Goal: Information Seeking & Learning: Understand process/instructions

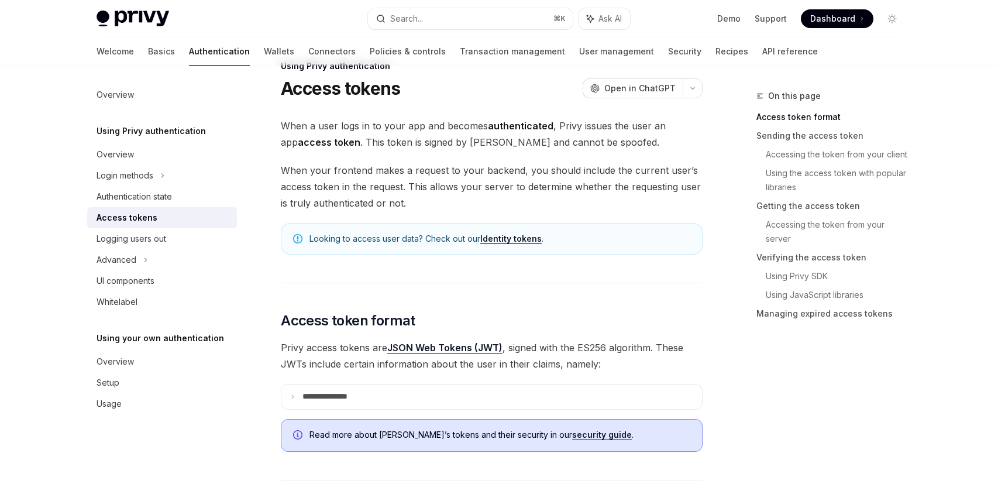
scroll to position [30, 0]
click at [401, 183] on span "When your frontend makes a request to your backend, you should include the curr…" at bounding box center [492, 185] width 422 height 49
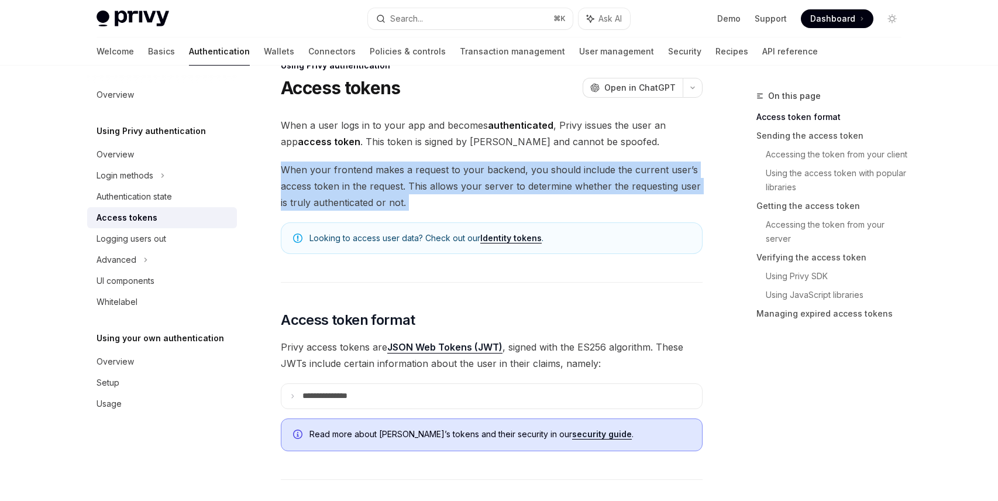
click at [401, 183] on span "When your frontend makes a request to your backend, you should include the curr…" at bounding box center [492, 185] width 422 height 49
click at [379, 183] on span "When your frontend makes a request to your backend, you should include the curr…" at bounding box center [492, 185] width 422 height 49
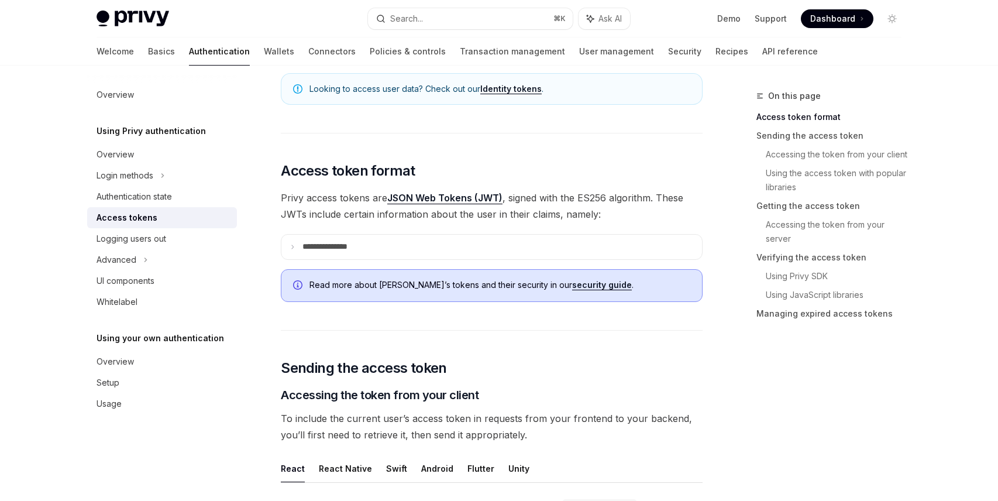
scroll to position [188, 0]
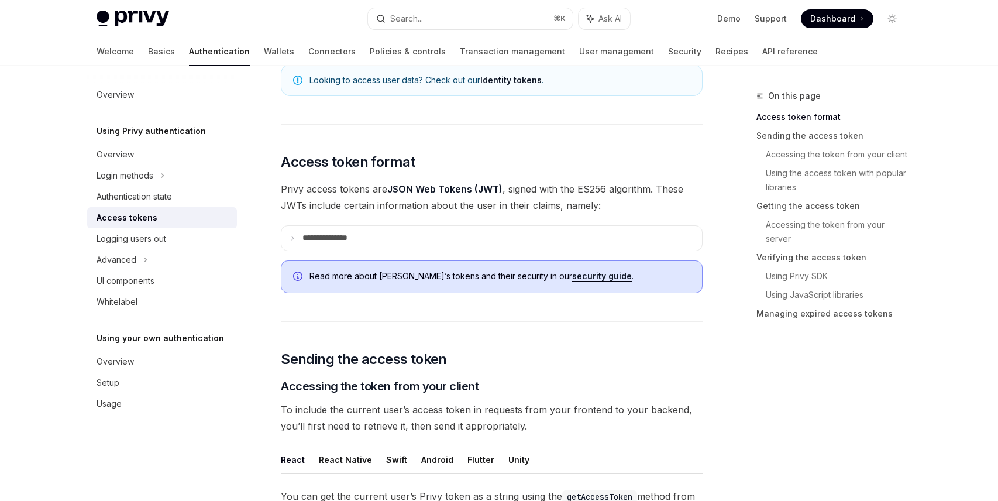
click at [354, 205] on span "Privy access tokens are JSON Web Tokens (JWT) , signed with the ES256 algorithm…" at bounding box center [492, 197] width 422 height 33
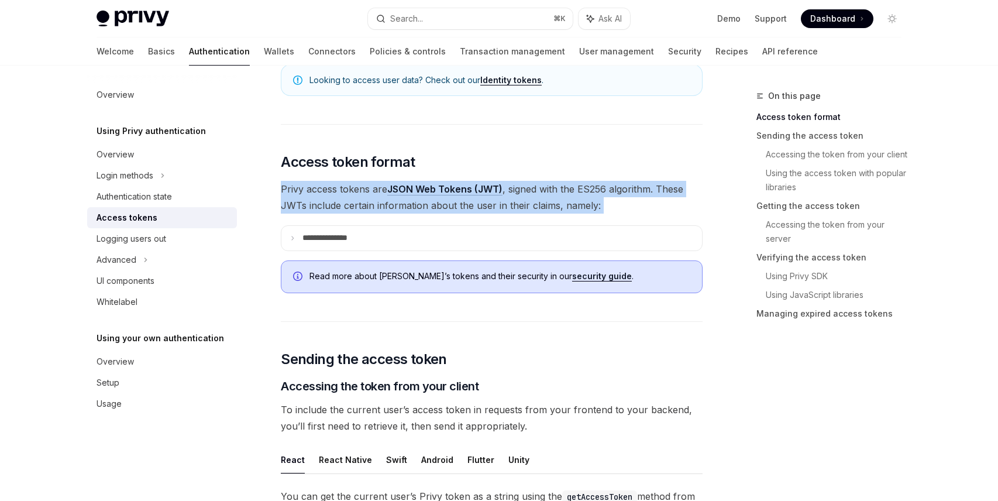
click at [354, 205] on span "Privy access tokens are JSON Web Tokens (JWT) , signed with the ES256 algorithm…" at bounding box center [492, 197] width 422 height 33
click at [360, 200] on span "Privy access tokens are JSON Web Tokens (JWT) , signed with the ES256 algorithm…" at bounding box center [492, 197] width 422 height 33
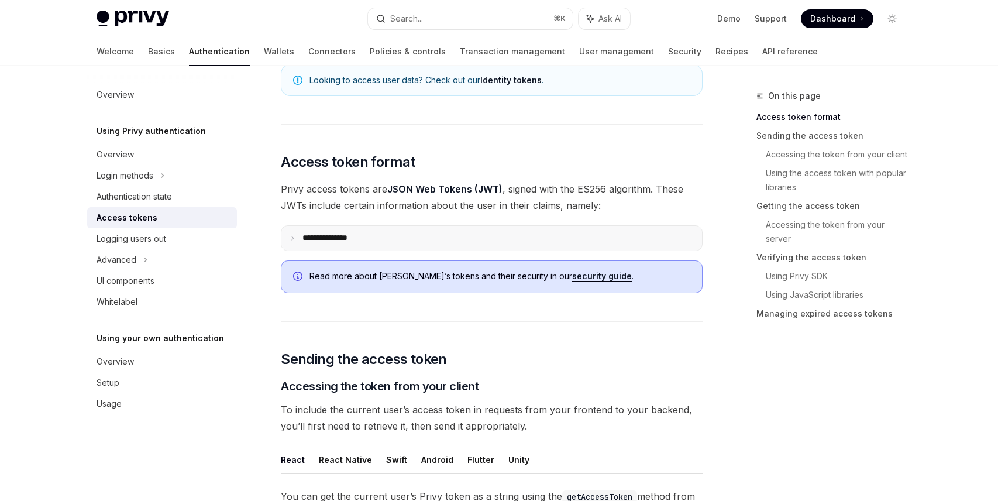
click at [297, 238] on summary "**********" at bounding box center [491, 238] width 421 height 25
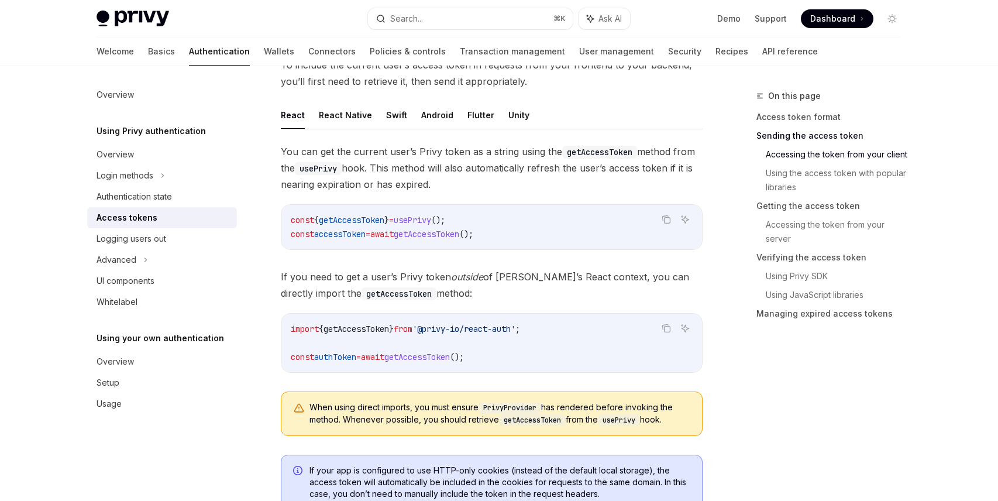
scroll to position [904, 0]
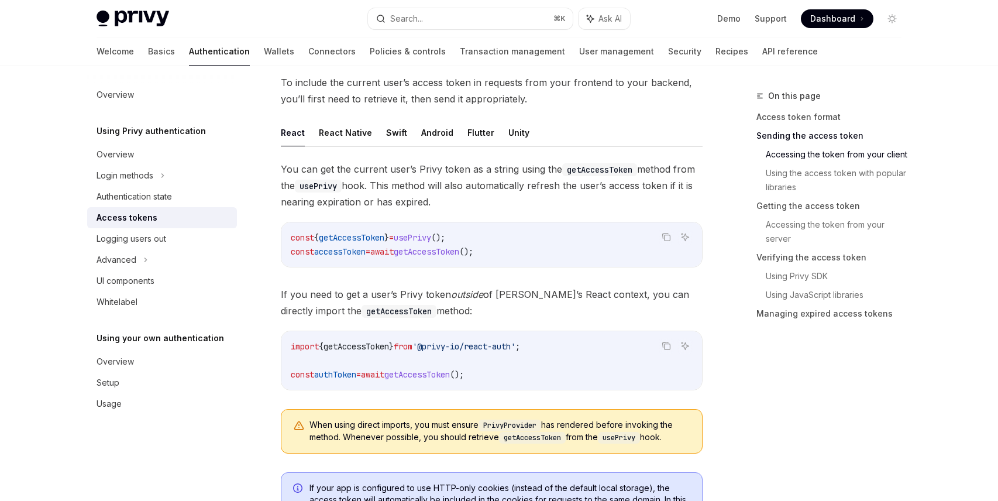
click at [370, 291] on span "If you need to get a user’s Privy token outside of Privy’s React context, you c…" at bounding box center [492, 302] width 422 height 33
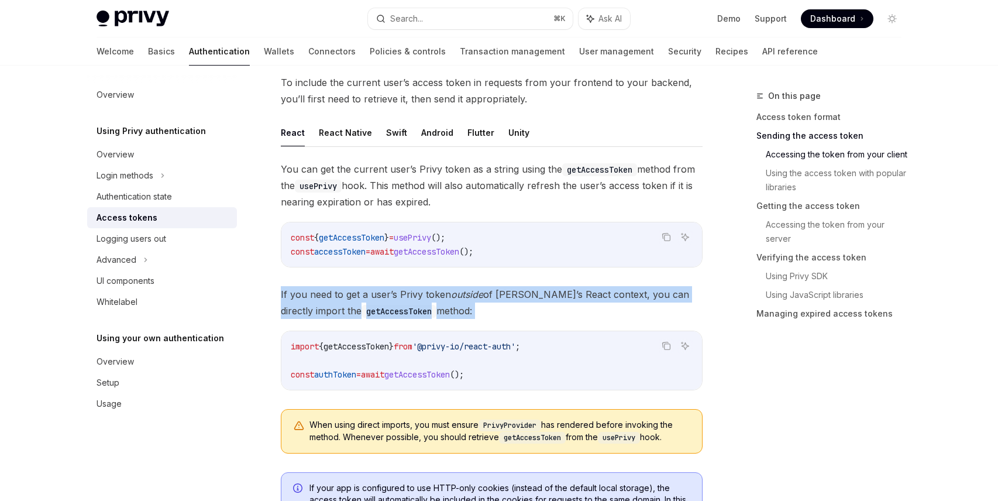
click at [370, 291] on span "If you need to get a user’s Privy token outside of Privy’s React context, you c…" at bounding box center [492, 302] width 422 height 33
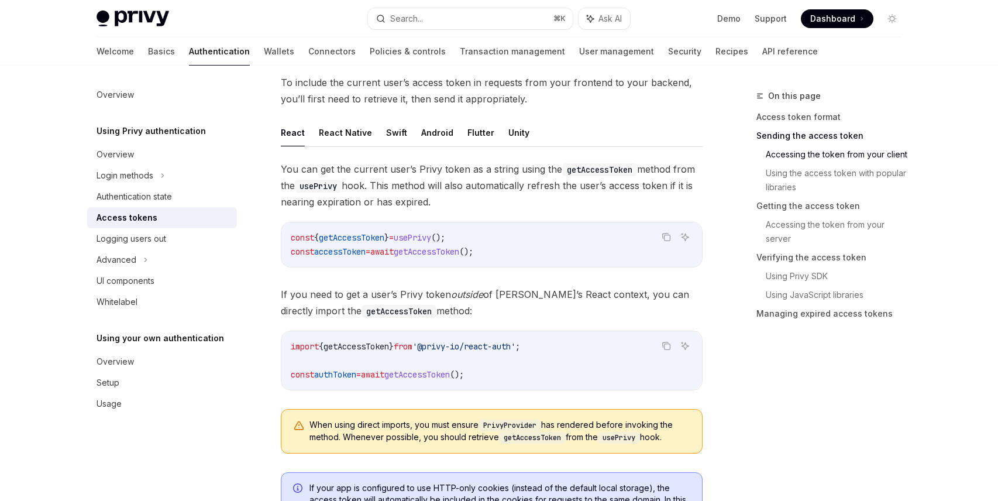
click at [399, 291] on span "If you need to get a user’s Privy token outside of Privy’s React context, you c…" at bounding box center [492, 302] width 422 height 33
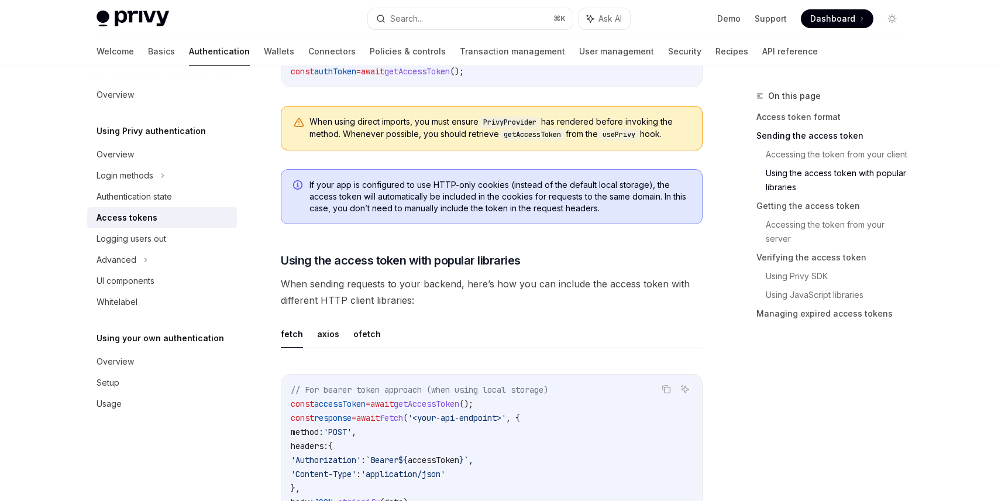
scroll to position [1209, 0]
click at [385, 287] on span "When sending requests to your backend, here’s how you can include the access to…" at bounding box center [492, 290] width 422 height 33
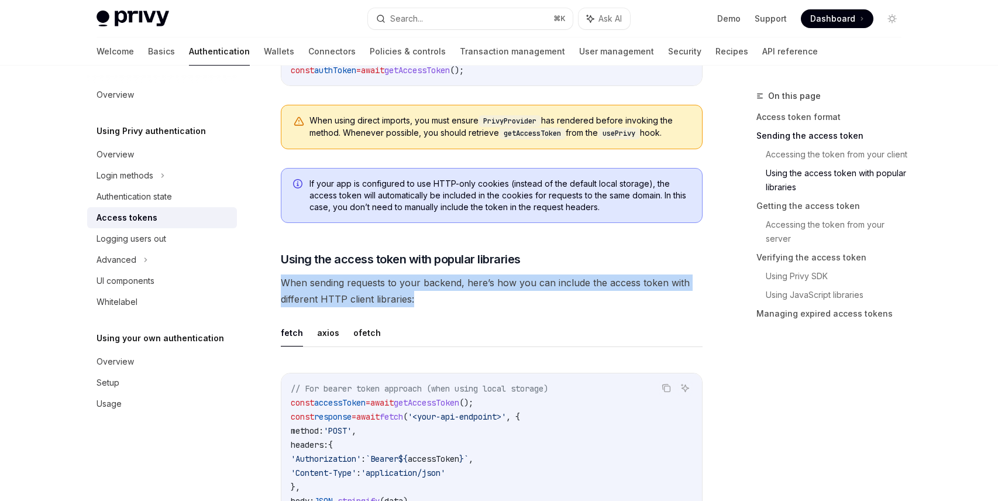
click at [385, 287] on span "When sending requests to your backend, here’s how you can include the access to…" at bounding box center [492, 290] width 422 height 33
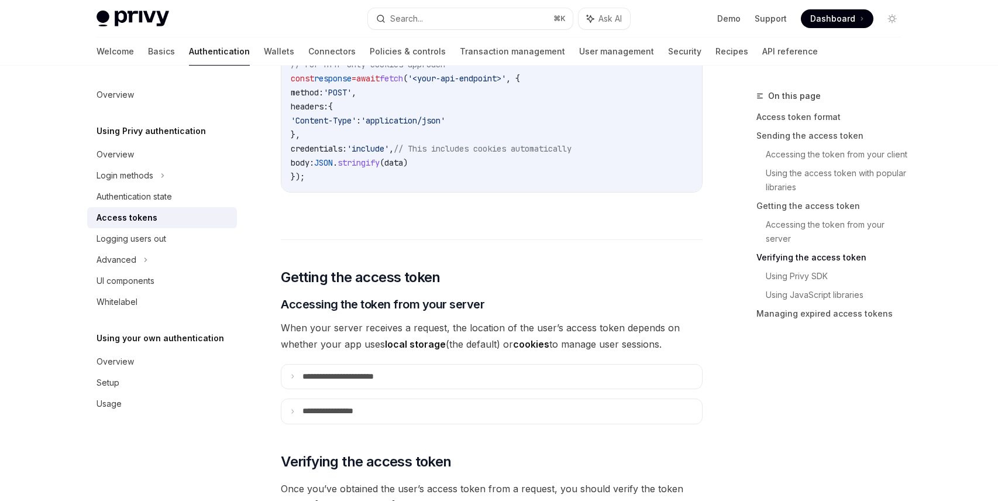
scroll to position [1741, 0]
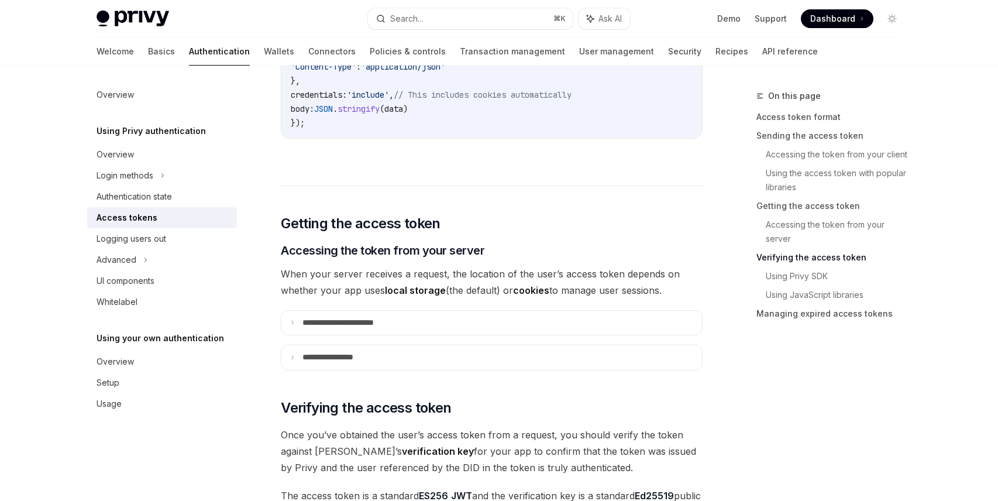
click at [376, 291] on span "When your server receives a request, the location of the user’s access token de…" at bounding box center [492, 282] width 422 height 33
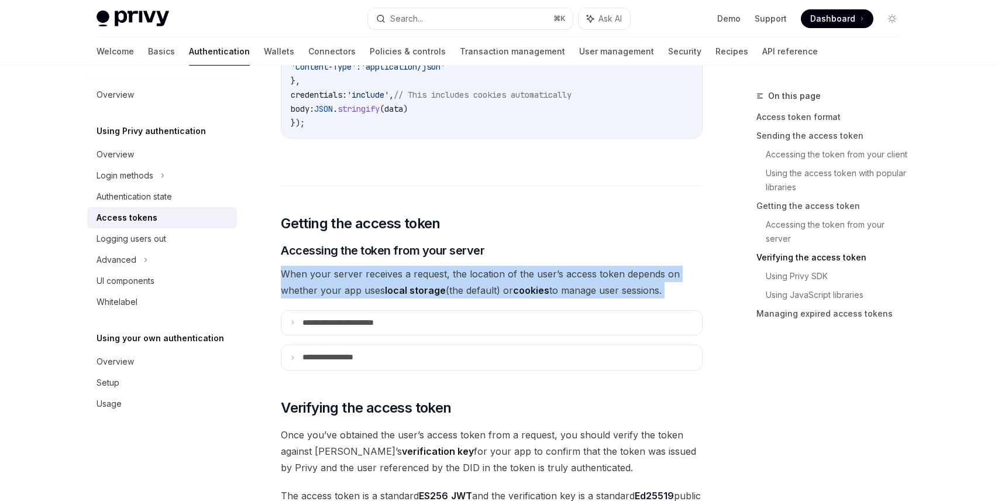
click at [376, 291] on span "When your server receives a request, the location of the user’s access token de…" at bounding box center [492, 282] width 422 height 33
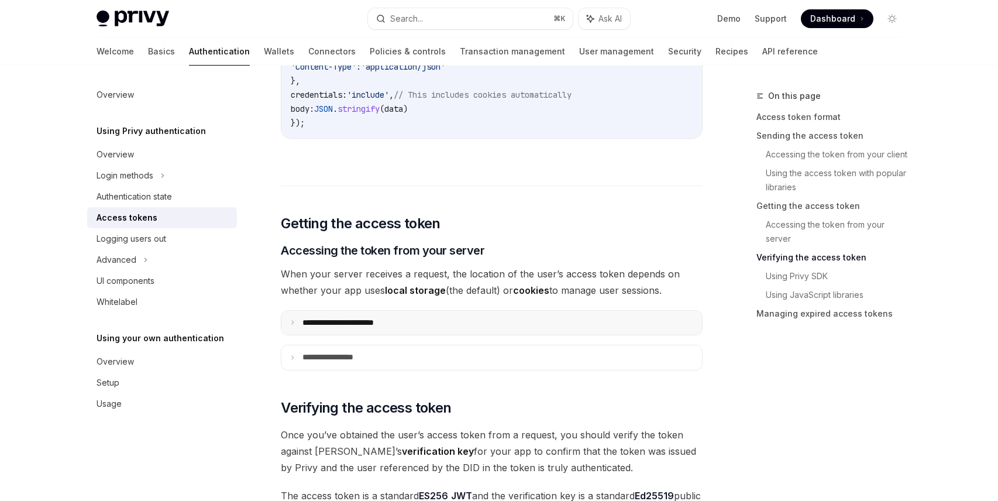
click at [339, 324] on p "**********" at bounding box center [351, 323] width 98 height 11
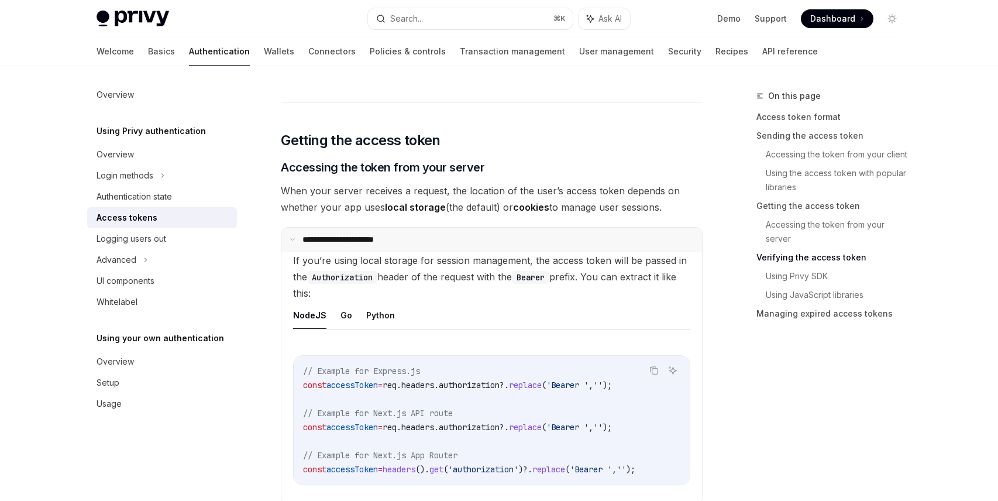
scroll to position [1838, 0]
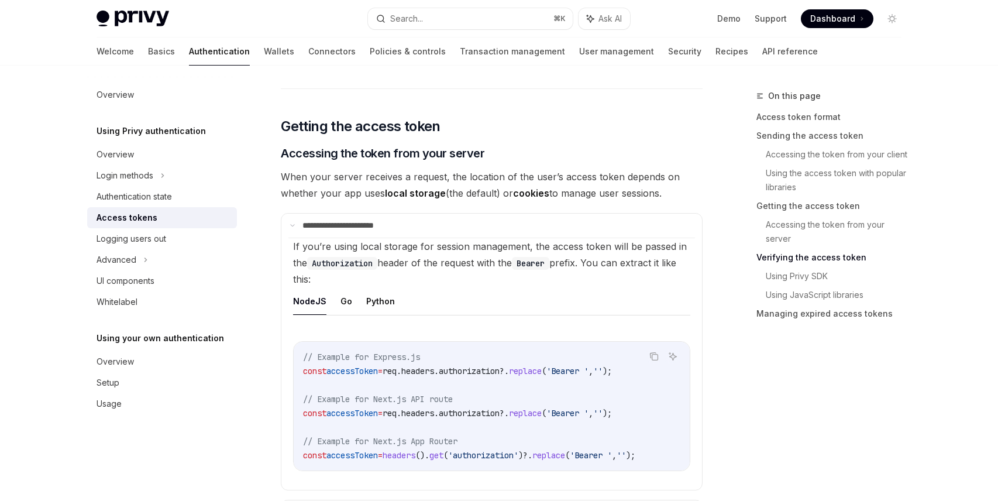
click at [386, 255] on setupChildren "If you’re using local storage for session management, the access token will be …" at bounding box center [491, 364] width 407 height 252
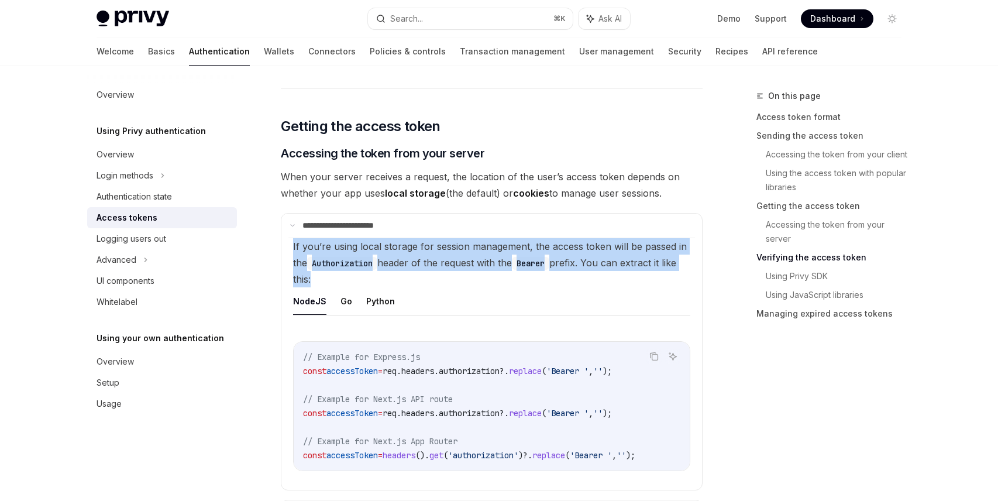
click at [386, 255] on setupChildren "If you’re using local storage for session management, the access token will be …" at bounding box center [491, 364] width 407 height 252
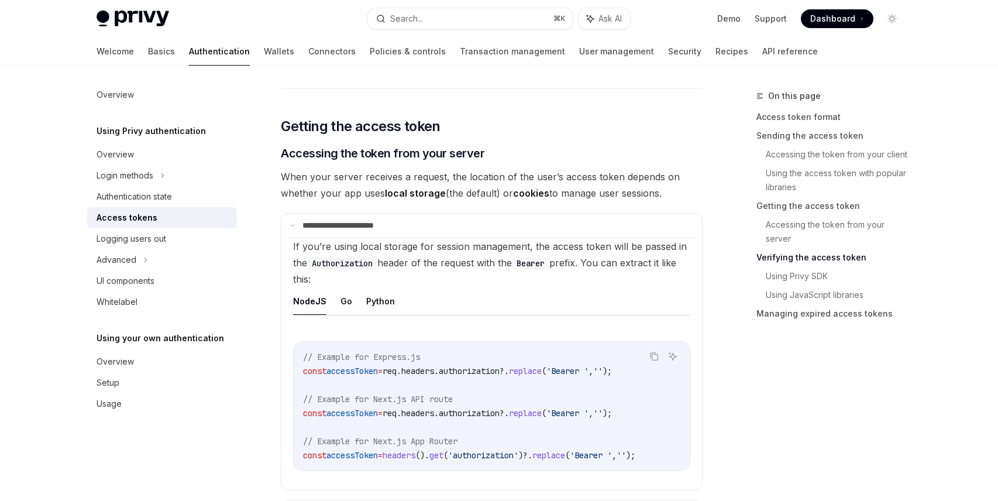
click at [421, 252] on setupChildren "If you’re using local storage for session management, the access token will be …" at bounding box center [491, 364] width 407 height 252
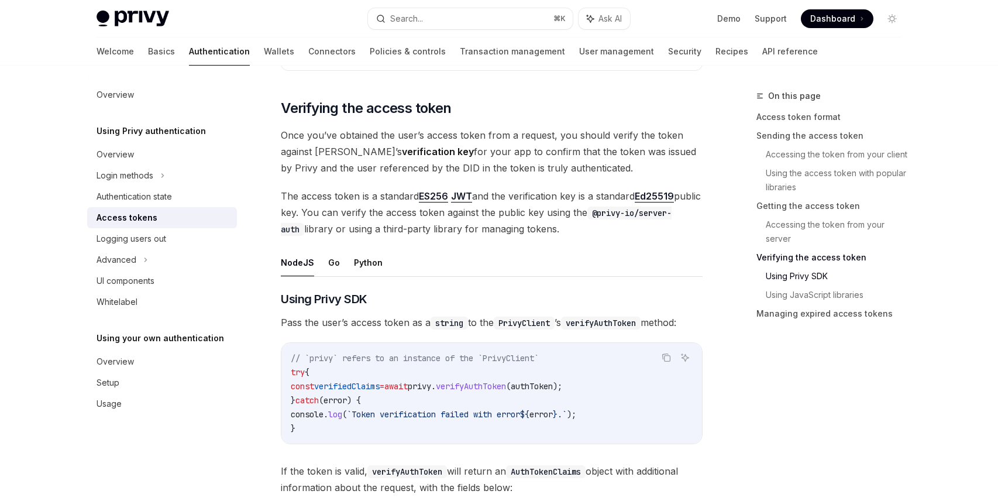
scroll to position [2299, 0]
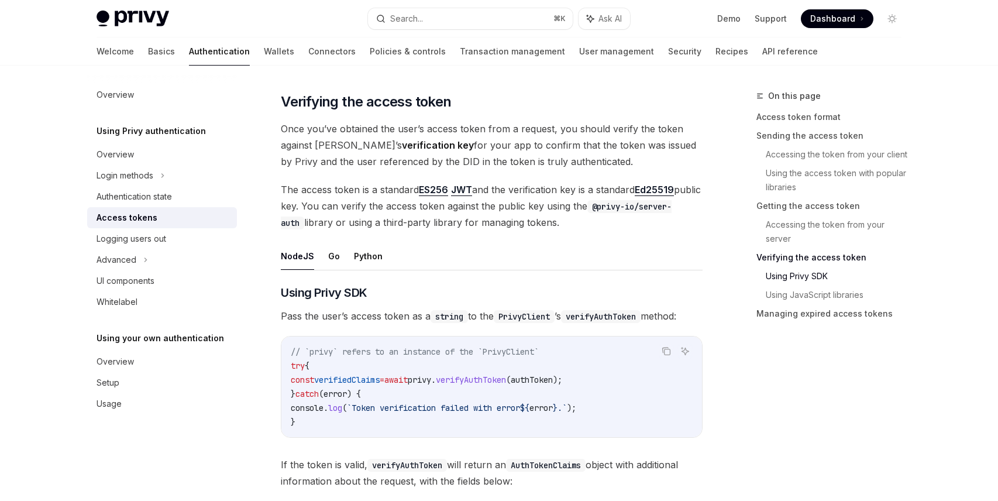
click at [466, 157] on span "Once you’ve obtained the user’s access token from a request, you should verify …" at bounding box center [492, 145] width 422 height 49
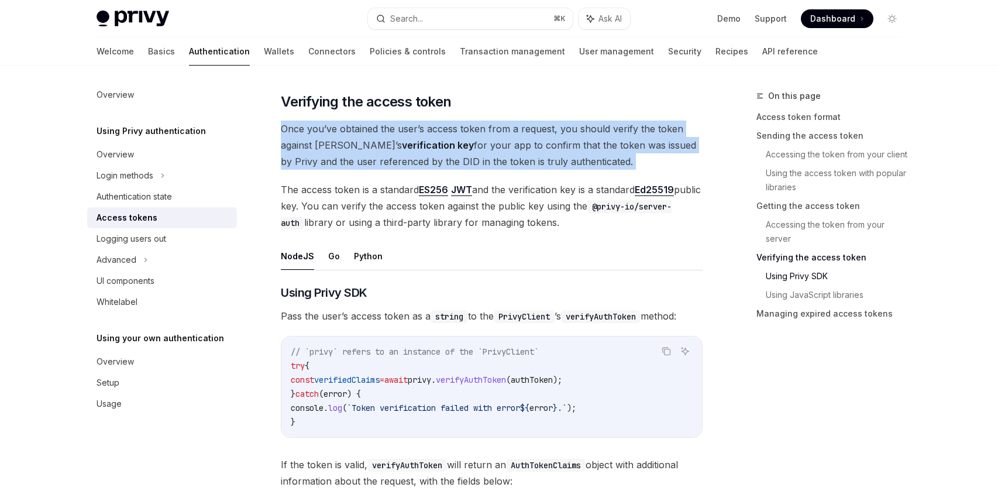
click at [466, 157] on span "Once you’ve obtained the user’s access token from a request, you should verify …" at bounding box center [492, 145] width 422 height 49
click at [459, 159] on span "Once you’ve obtained the user’s access token from a request, you should verify …" at bounding box center [492, 145] width 422 height 49
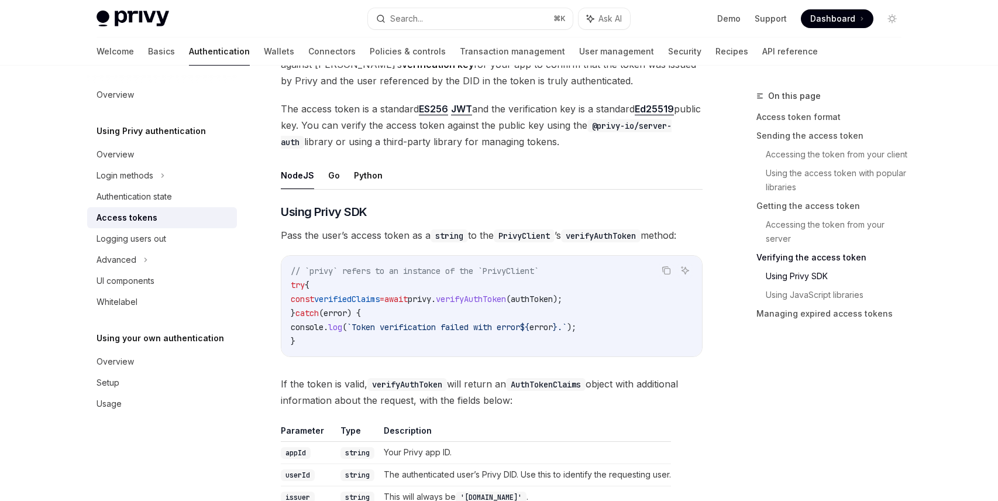
scroll to position [2382, 0]
click at [497, 302] on span "verifyAuthToken" at bounding box center [471, 297] width 70 height 11
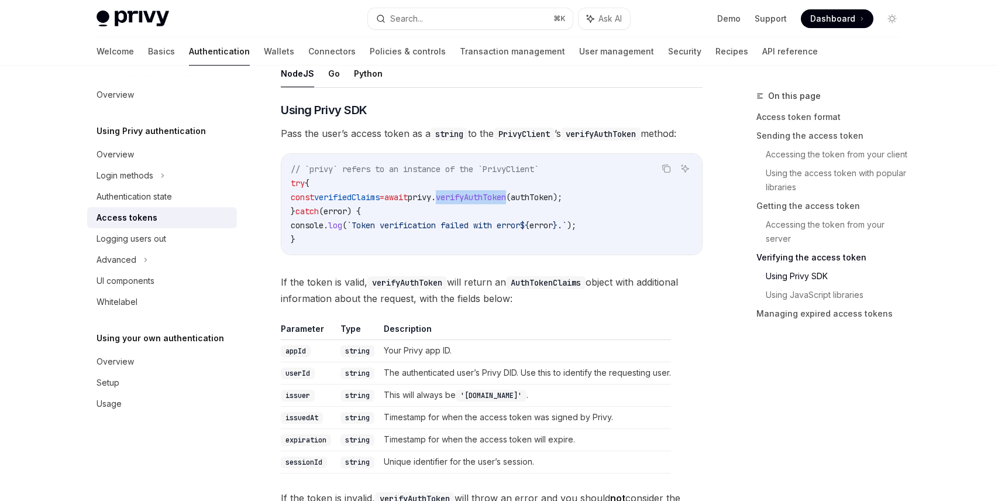
scroll to position [2483, 0]
click at [332, 74] on button "Go" at bounding box center [334, 71] width 12 height 27
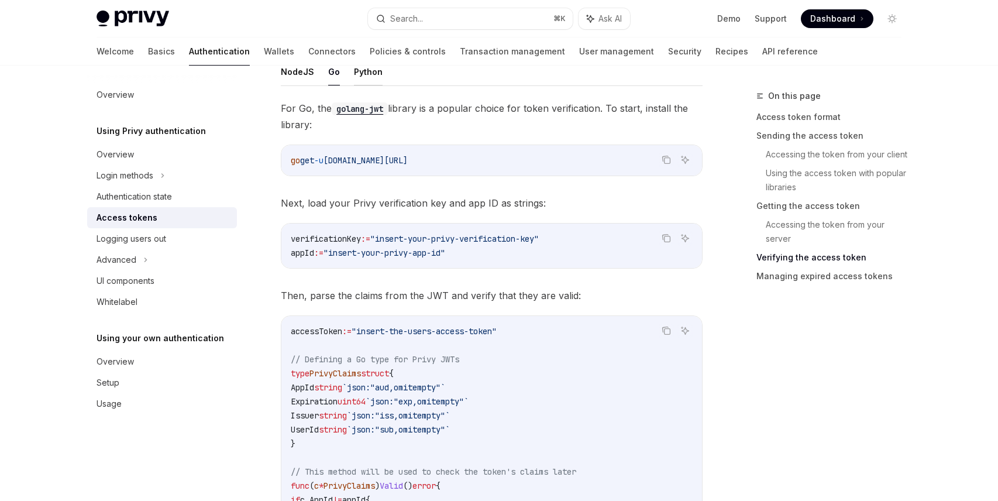
click at [363, 74] on button "Python" at bounding box center [368, 71] width 29 height 27
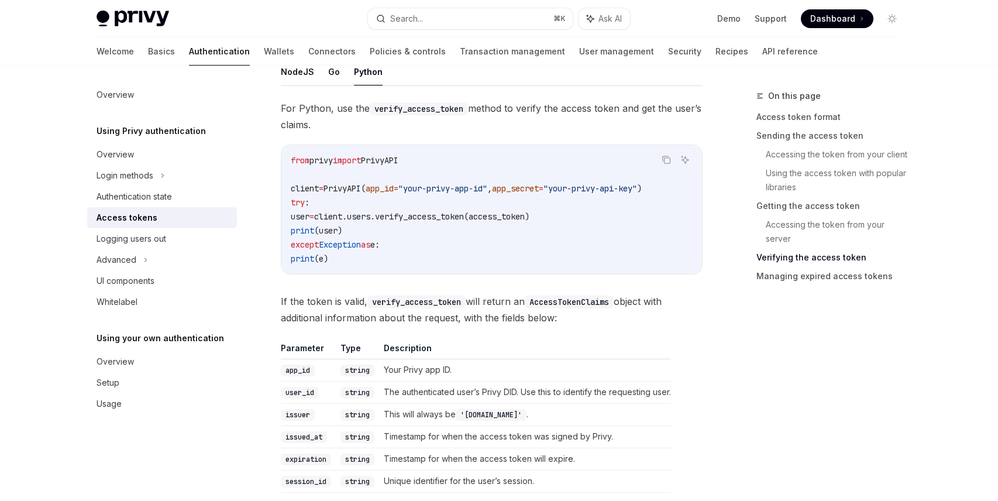
scroll to position [2471, 0]
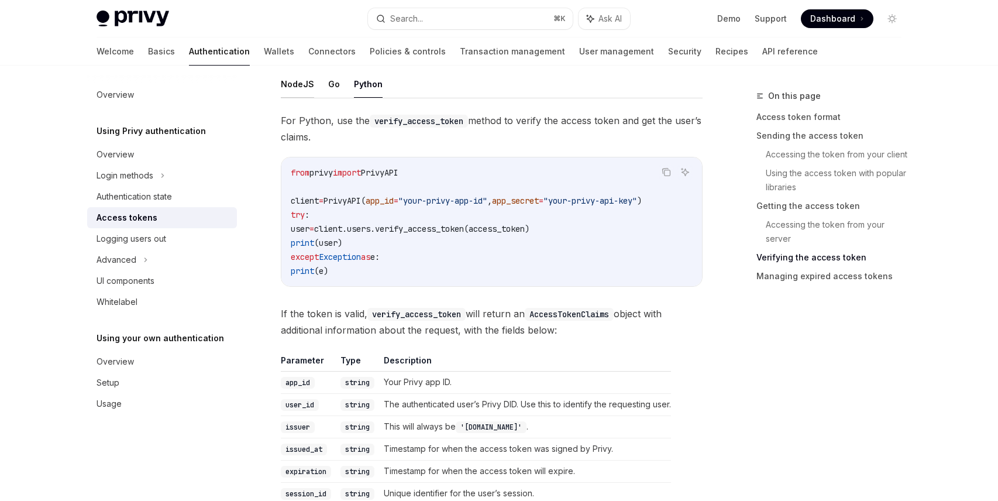
click at [306, 87] on button "NodeJS" at bounding box center [297, 83] width 33 height 27
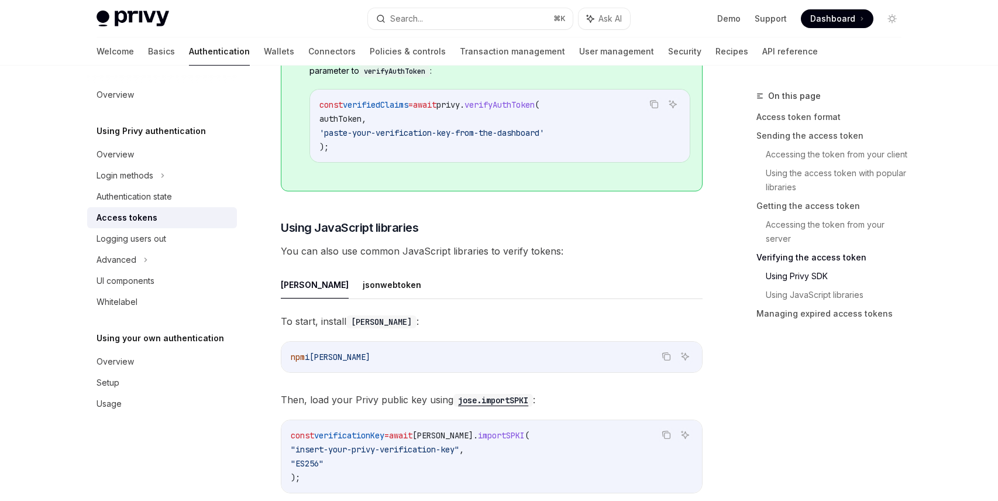
scroll to position [2989, 0]
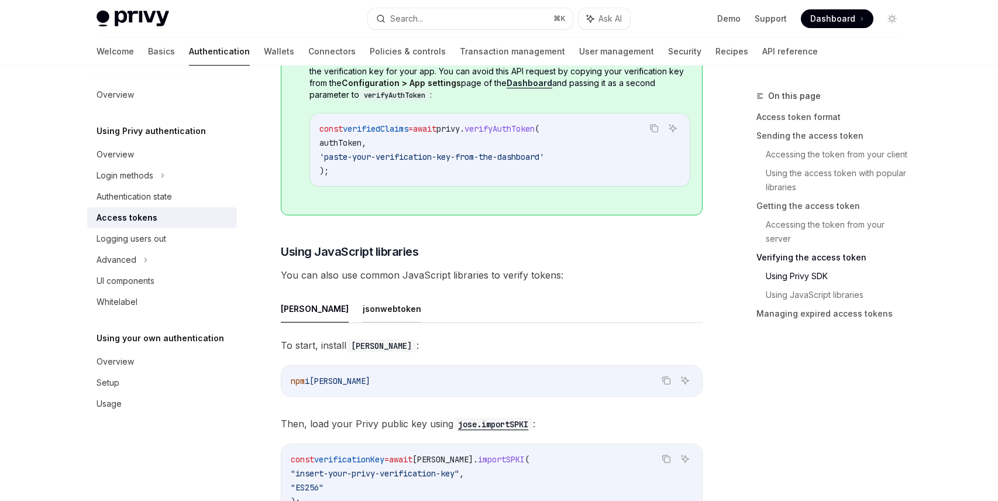
click at [363, 314] on button "jsonwebtoken" at bounding box center [392, 308] width 59 height 27
type textarea "*"
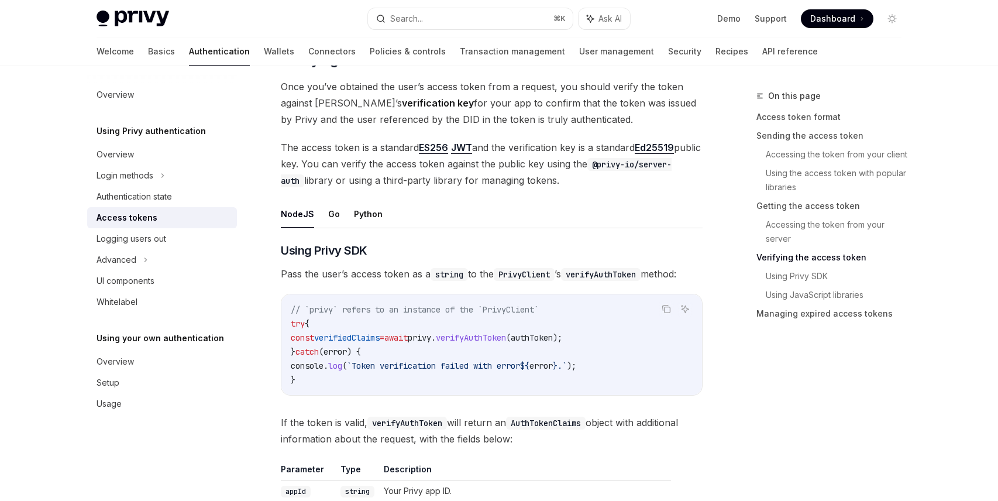
scroll to position [2376, 0]
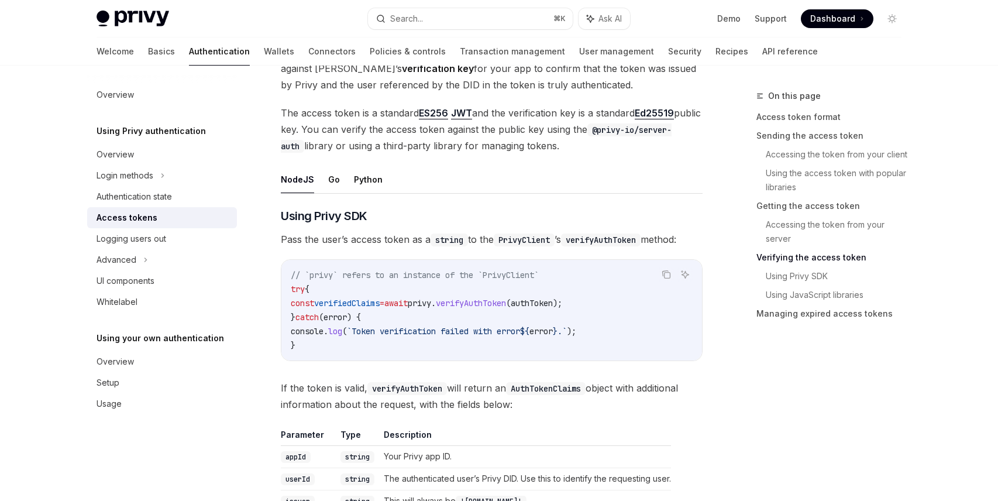
click at [506, 307] on span "verifyAuthToken" at bounding box center [471, 303] width 70 height 11
click at [267, 219] on icon "Navigate to header" at bounding box center [264, 215] width 8 height 7
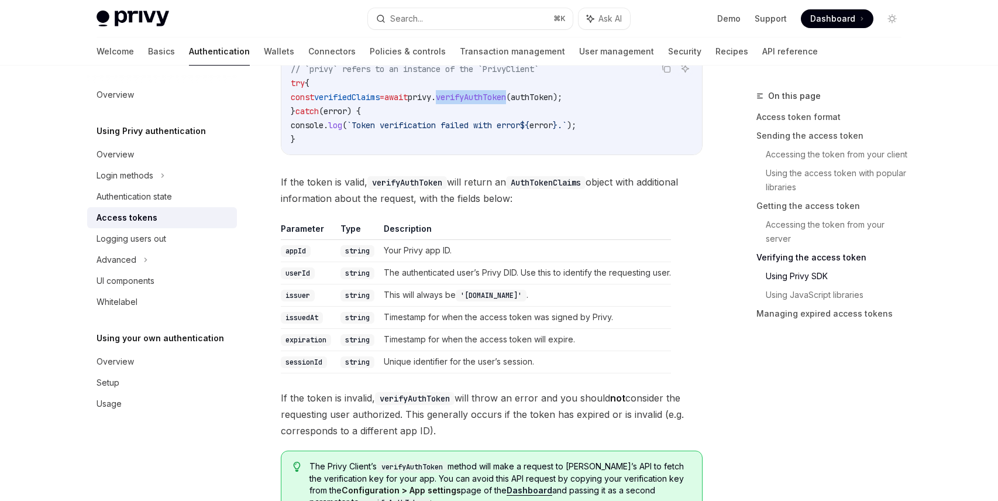
scroll to position [2587, 0]
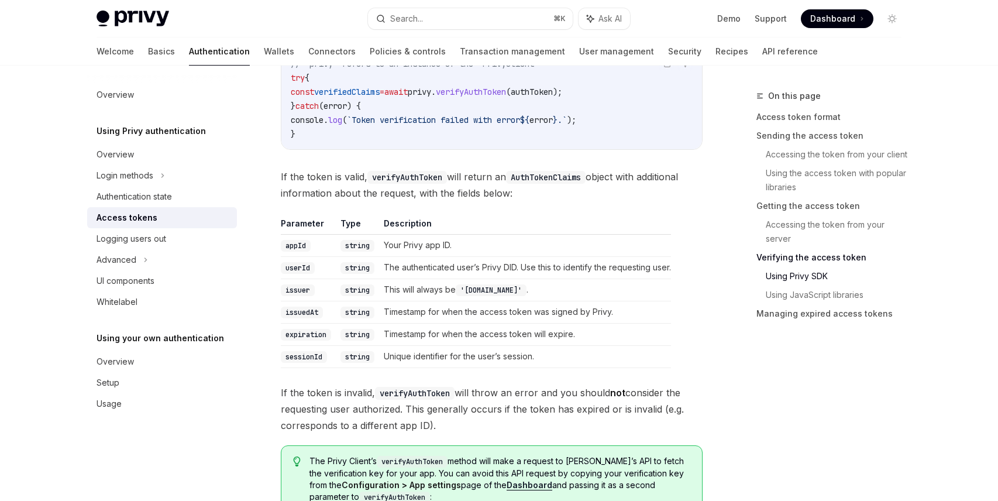
click at [428, 323] on td "Timestamp for when the access token was signed by Privy." at bounding box center [525, 312] width 292 height 22
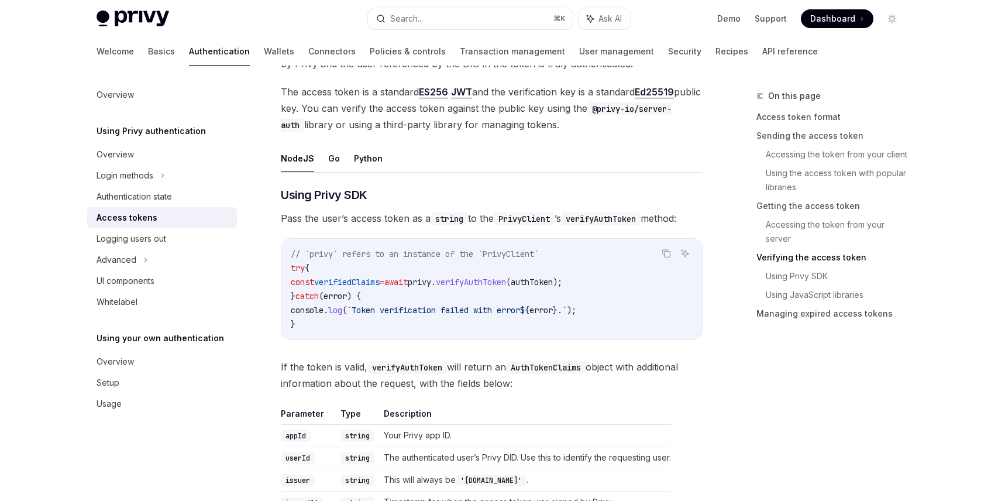
scroll to position [2374, 0]
